Goal: Find contact information: Find contact information

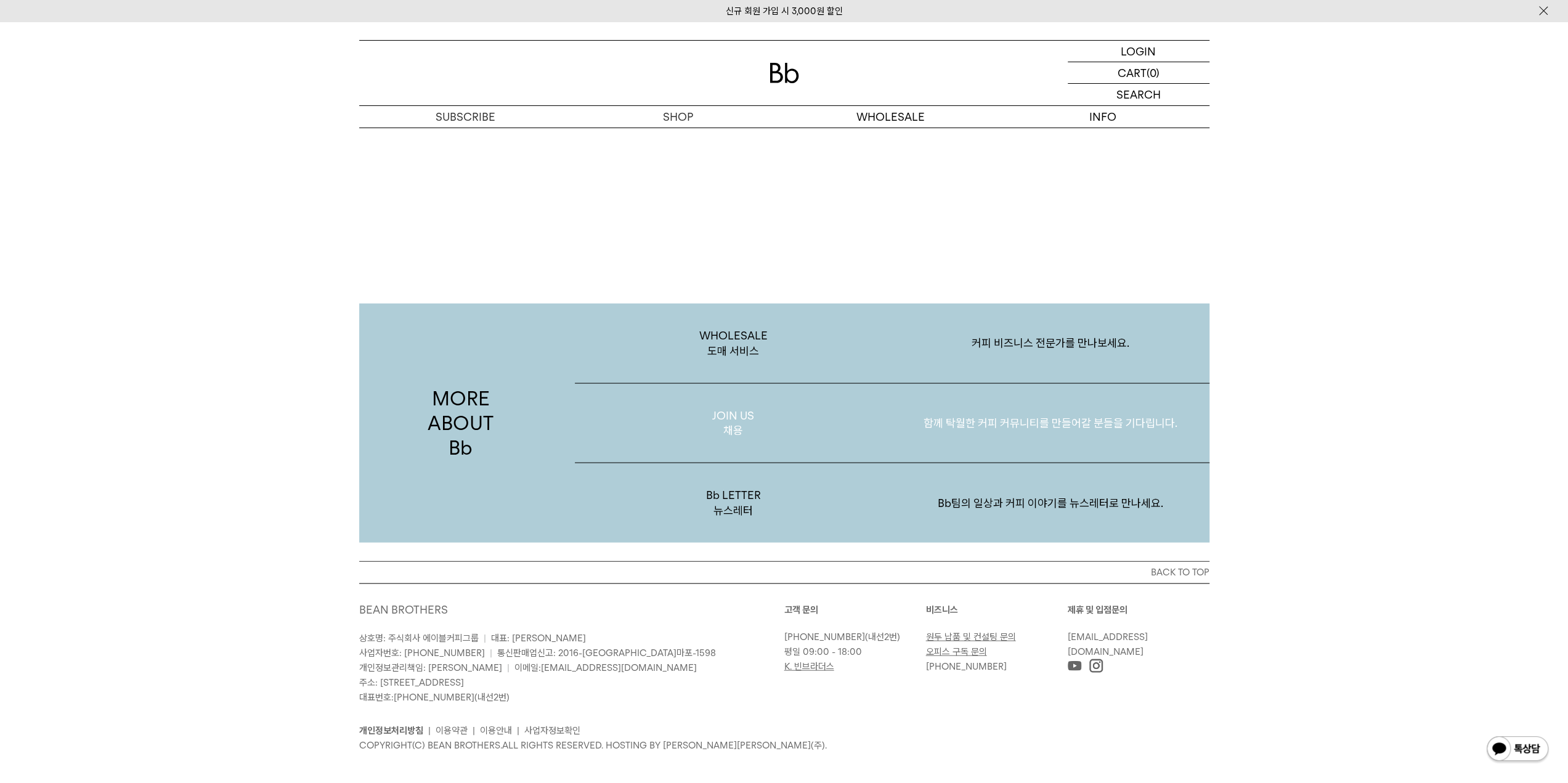
scroll to position [2385, 0]
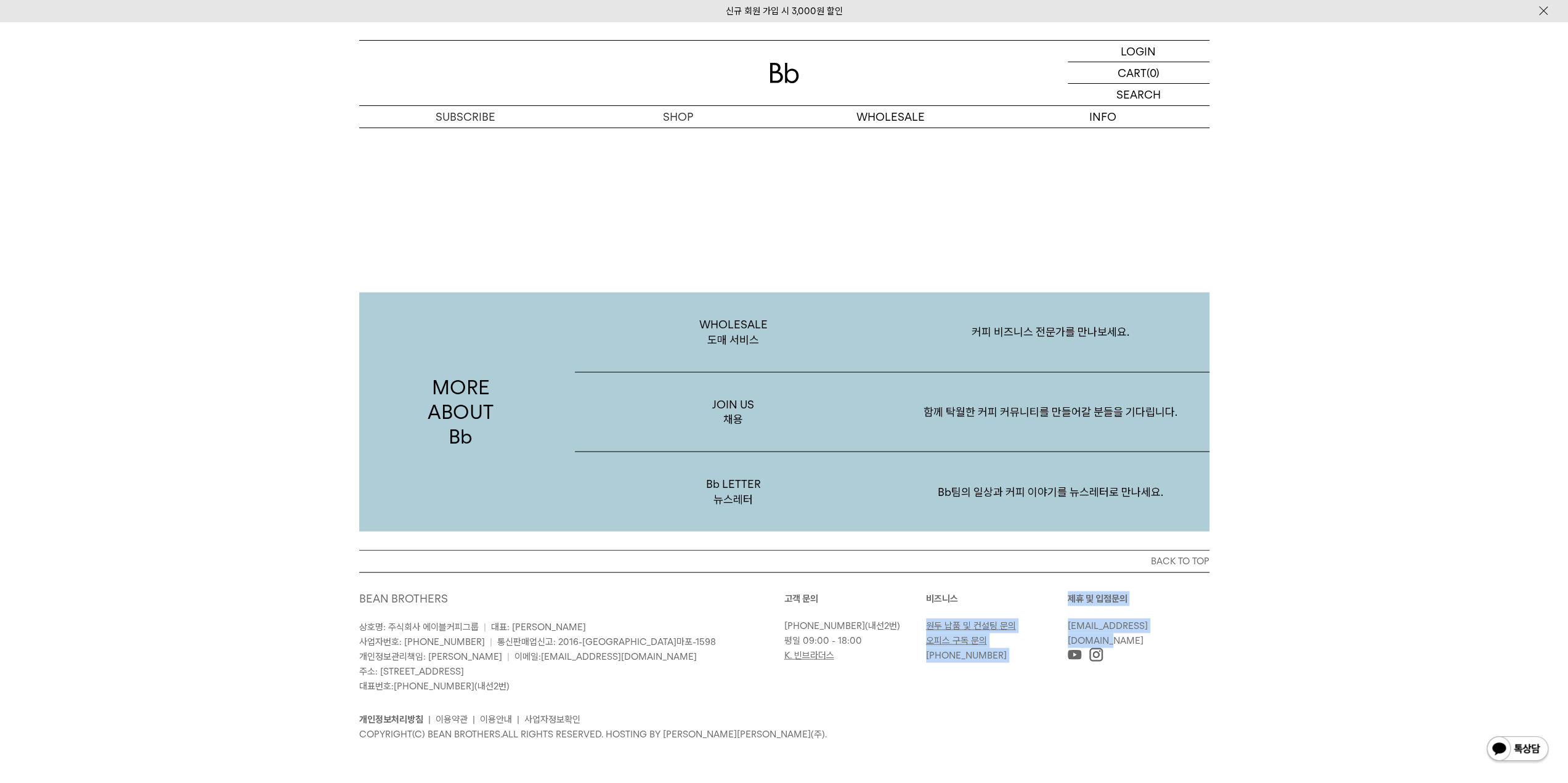
drag, startPoint x: 1175, startPoint y: 626, endPoint x: 1065, endPoint y: 629, distance: 110.0
click at [1065, 629] on div "고객 문의 [PHONE_NUMBER] (내선2번) 평일 09:00 - 18:00 K. 빈브라더스 [GEOGRAPHIC_DATA] 원두 납품 및…" at bounding box center [996, 627] width 425 height 71
click at [1070, 628] on link "[EMAIL_ADDRESS][DOMAIN_NAME]" at bounding box center [1108, 633] width 80 height 26
drag, startPoint x: 1070, startPoint y: 628, endPoint x: 1050, endPoint y: 634, distance: 20.9
click at [1050, 634] on div "고객 문의 [PHONE_NUMBER] (내선2번) 평일 09:00 - 18:00 K. 빈브라더스 [GEOGRAPHIC_DATA] 원두 납품 및…" at bounding box center [996, 627] width 425 height 71
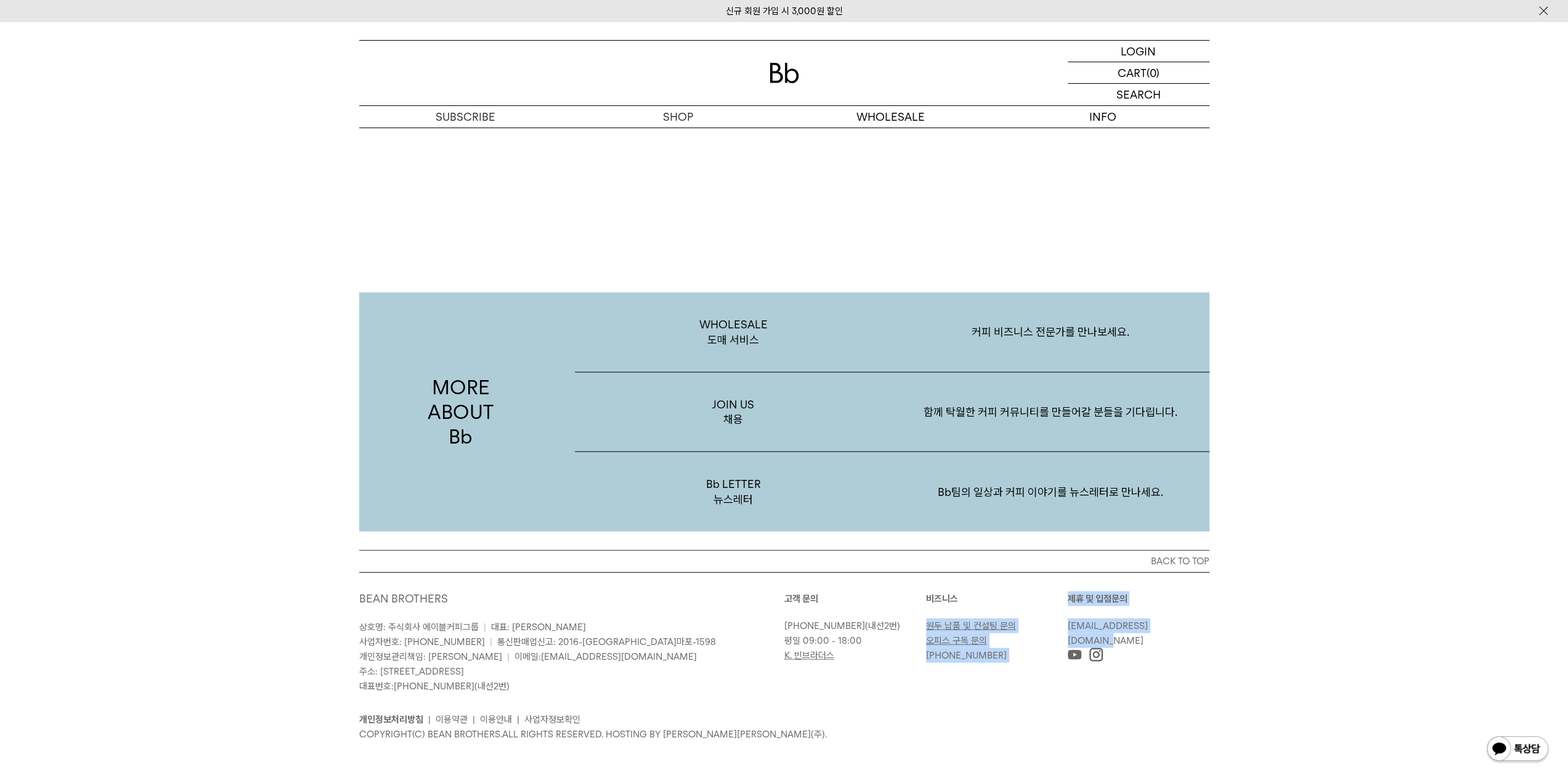
click at [1050, 634] on div "원두 납품 및 컨설팅 문의 오피스 구독 문의 [PHONE_NUMBER]" at bounding box center [996, 641] width 142 height 44
drag, startPoint x: 1055, startPoint y: 628, endPoint x: 1187, endPoint y: 630, distance: 132.0
click at [1187, 630] on div "고객 문의 [PHONE_NUMBER] (내선2번) 평일 09:00 - 18:00 K. 빈브라더스 [GEOGRAPHIC_DATA] 원두 납품 및…" at bounding box center [996, 627] width 425 height 71
click at [1192, 631] on div "제휴 및 입점문의 [EMAIL_ADDRESS][DOMAIN_NAME]" at bounding box center [1138, 627] width 142 height 71
drag, startPoint x: 1197, startPoint y: 628, endPoint x: 1070, endPoint y: 631, distance: 127.0
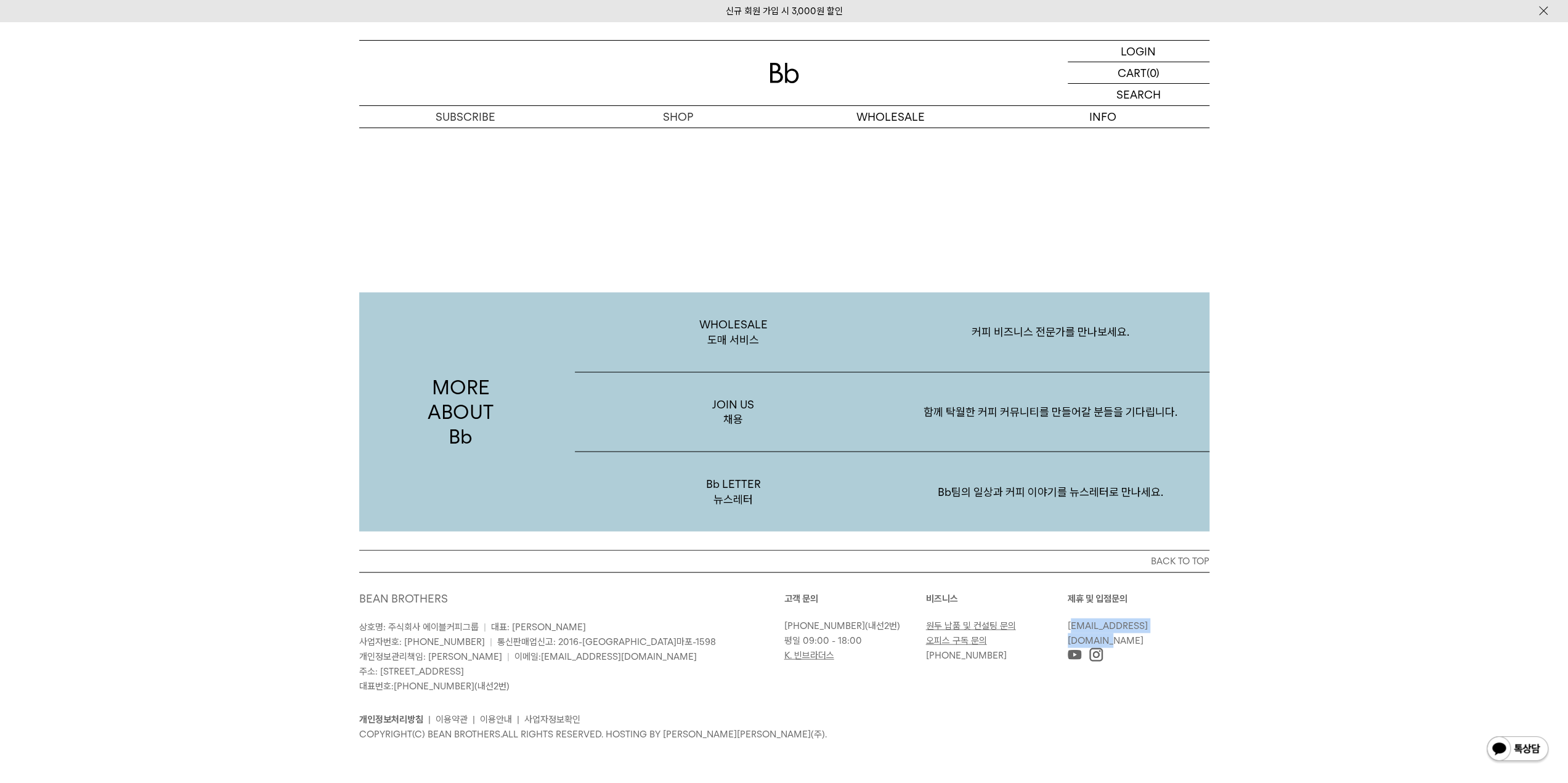
click at [1070, 631] on p "[EMAIL_ADDRESS][DOMAIN_NAME]" at bounding box center [1135, 634] width 135 height 30
copy link "[EMAIL_ADDRESS][DOMAIN_NAME]"
